Goal: Task Accomplishment & Management: Manage account settings

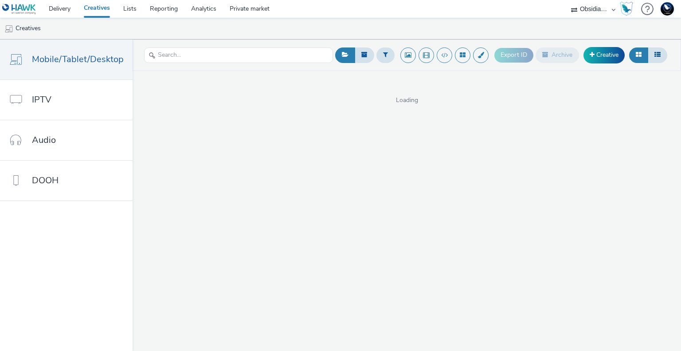
click at [581, 10] on select "75 Media A8 Media Group ABI Media Abkom AB Abovo Ace & [PERSON_NAME] Ad-on Medi…" at bounding box center [593, 9] width 53 height 18
click at [669, 7] on img at bounding box center [667, 8] width 13 height 13
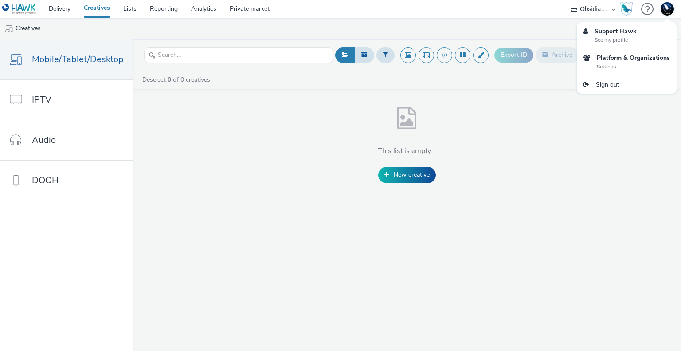
click at [669, 7] on img at bounding box center [667, 8] width 13 height 13
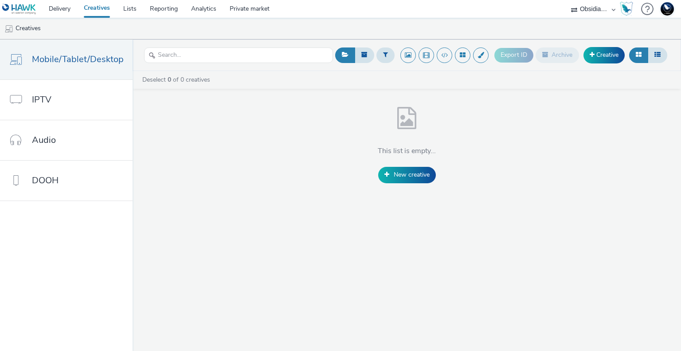
click at [597, 10] on select "75 Media A8 Media Group ABI Media Abkom AB Abovo Ace & [PERSON_NAME] Ad-on Medi…" at bounding box center [593, 9] width 53 height 18
select select "2fc77e36-bb93-4aa3-9dff-dcb08e02eac6"
click at [567, 0] on select "75 Media A8 Media Group ABI Media Abkom AB Abovo Ace & [PERSON_NAME] Ad-on Medi…" at bounding box center [593, 9] width 53 height 18
select select "2405a9d4-3350-4458-8d06-44f78962fa76"
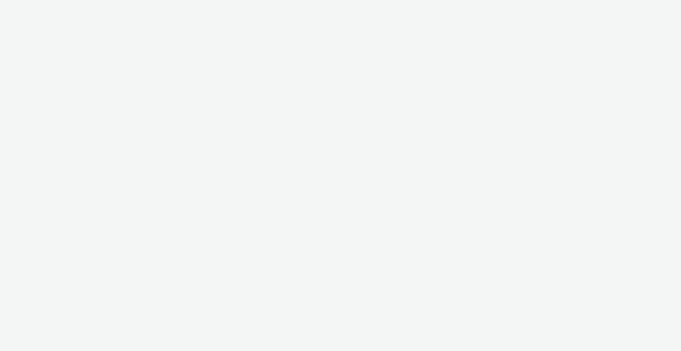
select select "2fc77e36-bb93-4aa3-9dff-dcb08e02eac6"
select select "2405a9d4-3350-4458-8d06-44f78962fa76"
